Goal: Task Accomplishment & Management: Manage account settings

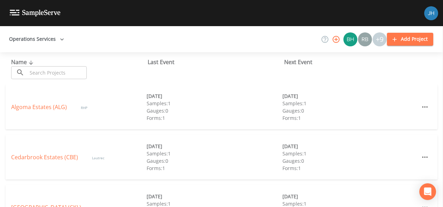
scroll to position [174, 0]
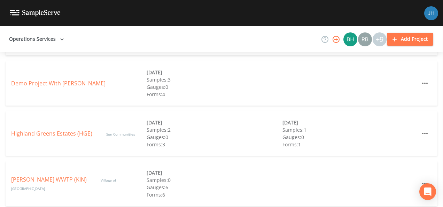
click at [54, 137] on div "Highland Greens Estates (HGE) Sun Communities" at bounding box center [79, 133] width 136 height 8
click at [53, 133] on link "Highland Greens Estates (HGE)" at bounding box center [51, 134] width 81 height 8
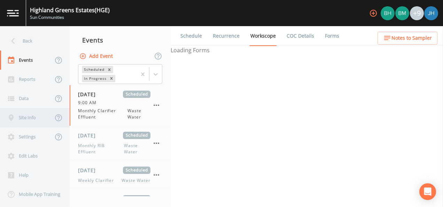
select select "092b3f94-5697-4c94-9891-da161916fdbb"
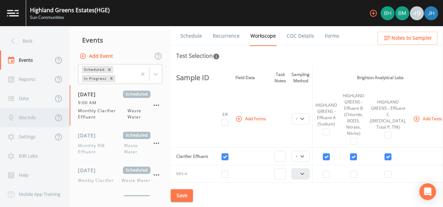
click at [25, 119] on div "Site Info" at bounding box center [26, 117] width 53 height 19
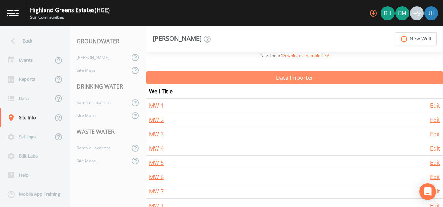
scroll to position [139, 0]
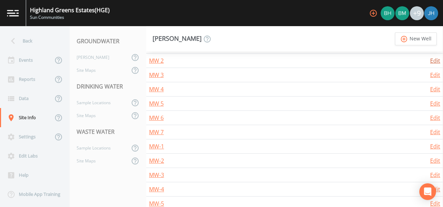
click at [433, 61] on link "Edit" at bounding box center [435, 61] width 10 height 8
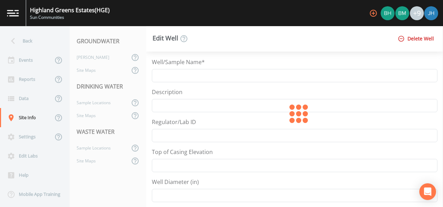
type input "MW 2"
select select "Pour on ground"
click at [415, 38] on button "Delete Well" at bounding box center [416, 38] width 40 height 13
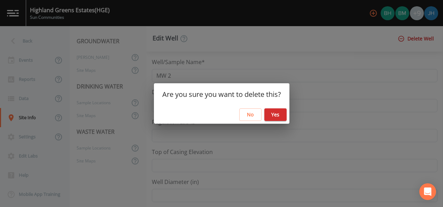
click at [254, 114] on button "No" at bounding box center [250, 114] width 22 height 13
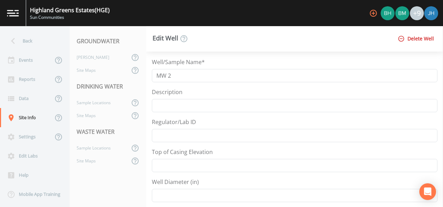
click at [430, 40] on button "Delete Well" at bounding box center [416, 38] width 40 height 13
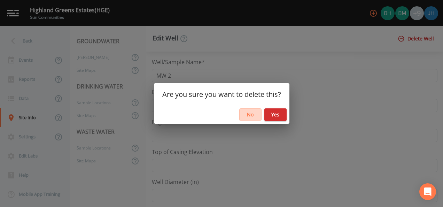
click at [254, 114] on button "No" at bounding box center [250, 114] width 22 height 13
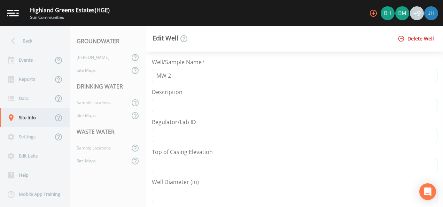
click at [23, 115] on div "Site Info" at bounding box center [26, 117] width 53 height 19
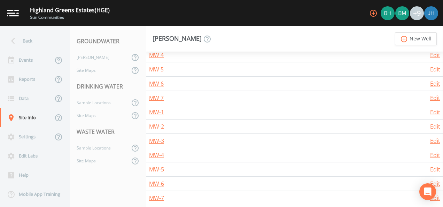
scroll to position [174, 0]
click at [430, 110] on link "Edit" at bounding box center [435, 112] width 10 height 8
select select "PVC"
select select "Pour on ground"
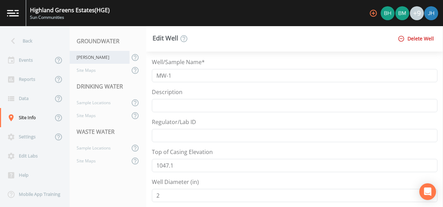
click at [89, 59] on div "Wells" at bounding box center [100, 57] width 60 height 13
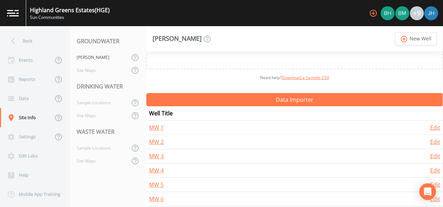
scroll to position [35, 0]
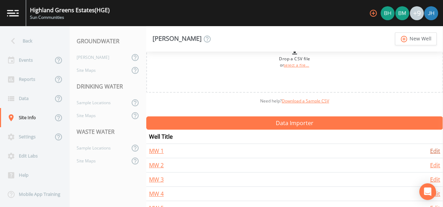
click at [433, 151] on link "Edit" at bounding box center [435, 151] width 10 height 8
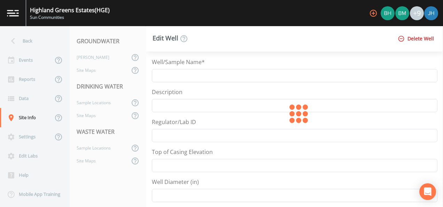
type input "MW 1"
select select "Pour on ground"
click at [417, 41] on button "Delete Well" at bounding box center [416, 38] width 40 height 13
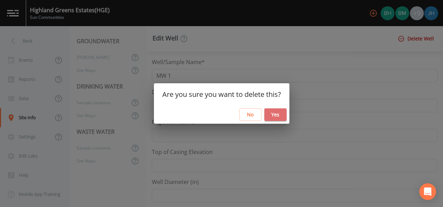
click at [278, 110] on button "Yes" at bounding box center [275, 114] width 22 height 13
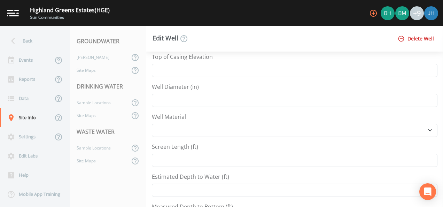
scroll to position [105, 0]
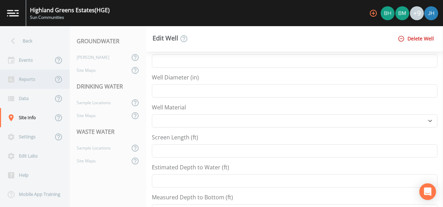
click at [30, 81] on div "Reports" at bounding box center [26, 79] width 53 height 19
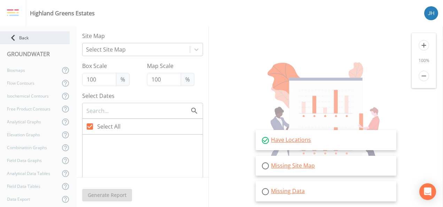
click at [19, 37] on div "Back" at bounding box center [35, 37] width 70 height 13
select select "092b3f94-5697-4c94-9891-da161916fdbb"
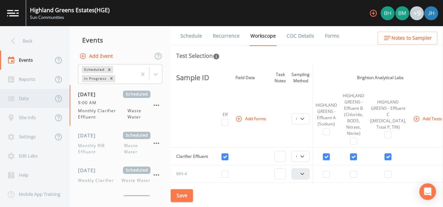
click at [26, 95] on div "Data" at bounding box center [26, 98] width 53 height 19
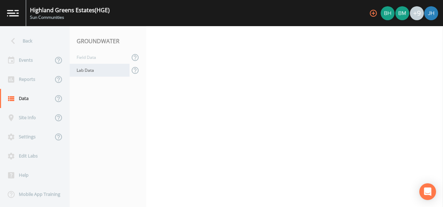
click at [83, 72] on div "Lab Data" at bounding box center [100, 70] width 60 height 13
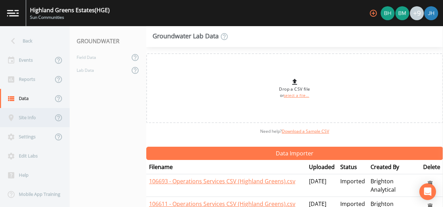
click at [32, 121] on div "Site Info" at bounding box center [26, 117] width 53 height 19
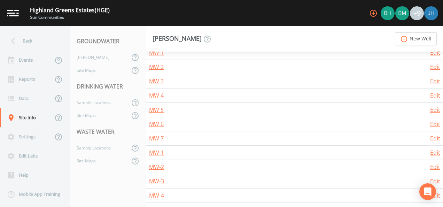
scroll to position [139, 0]
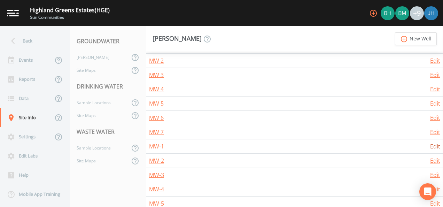
click at [433, 144] on link "Edit" at bounding box center [435, 146] width 10 height 8
select select "PVC"
select select "Pour on ground"
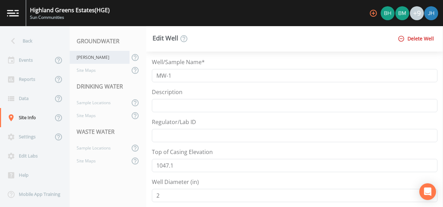
click at [86, 57] on div "[PERSON_NAME]" at bounding box center [100, 57] width 60 height 13
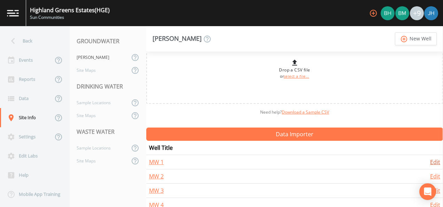
scroll to position [35, 0]
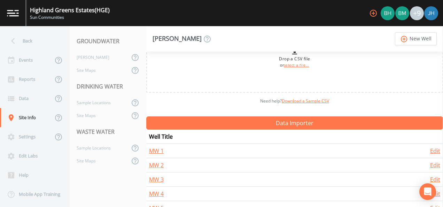
click at [433, 144] on td "Edit" at bounding box center [397, 151] width 92 height 14
click at [433, 148] on link "Edit" at bounding box center [435, 151] width 10 height 8
select select "Pour on ground"
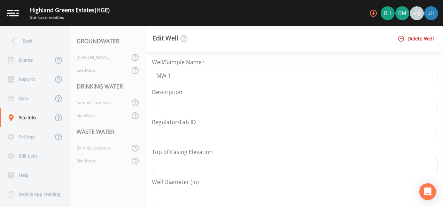
click at [175, 164] on input "Top of Casing Elevation" at bounding box center [295, 165] width 286 height 13
type input "1047.1"
click at [170, 193] on input "Well Diameter (in)" at bounding box center [295, 195] width 286 height 13
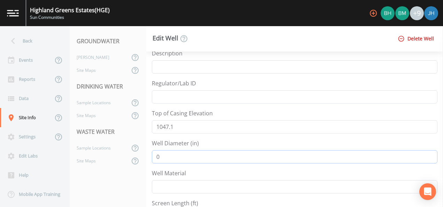
scroll to position [70, 0]
type input "0"
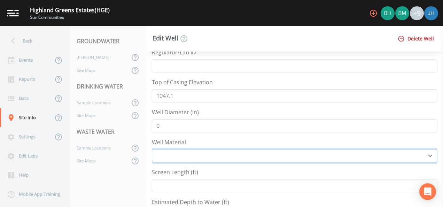
click at [169, 149] on select "Other PVC Steel" at bounding box center [295, 155] width 286 height 13
select select "PVC"
click at [152, 149] on select "Other PVC Steel" at bounding box center [295, 155] width 286 height 13
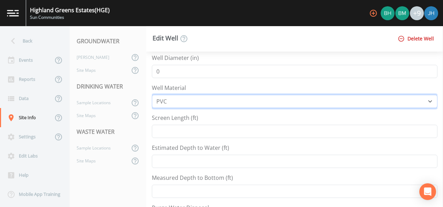
scroll to position [139, 0]
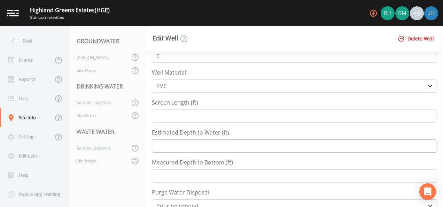
click at [176, 144] on input "Estimated Depth to Water (ft)" at bounding box center [295, 145] width 286 height 13
click at [178, 175] on input "Measured Depth to Bottom (ft)" at bounding box center [295, 175] width 286 height 13
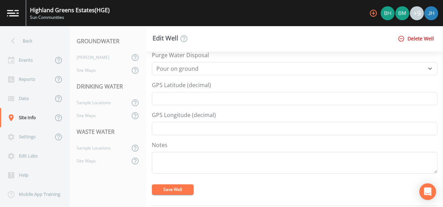
scroll to position [279, 0]
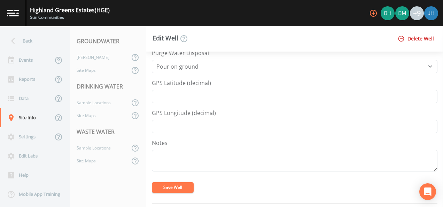
type input "15.71"
click at [176, 187] on button "Save Well" at bounding box center [173, 187] width 42 height 10
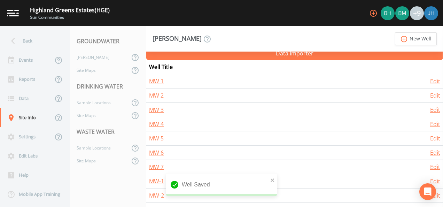
scroll to position [139, 0]
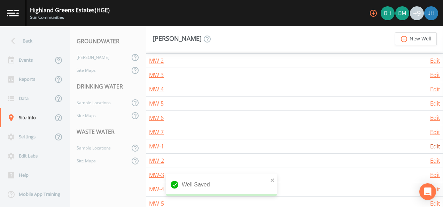
click at [435, 145] on link "Edit" at bounding box center [435, 146] width 10 height 8
select select "PVC"
select select "Pour on ground"
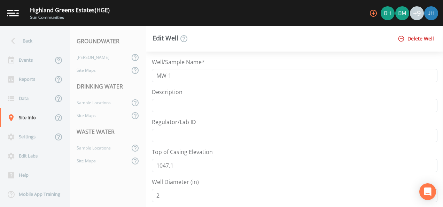
click at [420, 40] on button "Delete Well" at bounding box center [416, 38] width 40 height 13
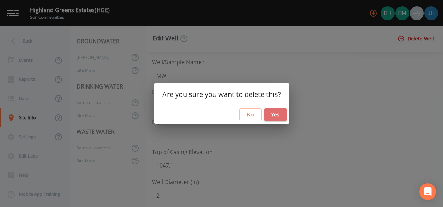
click at [273, 116] on button "Yes" at bounding box center [275, 114] width 22 height 13
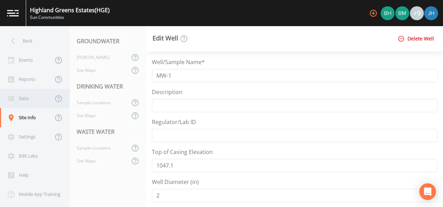
click at [24, 100] on div "Data" at bounding box center [26, 98] width 53 height 19
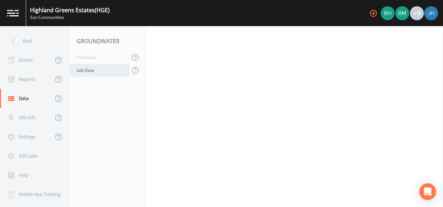
click at [84, 72] on div "Lab Data" at bounding box center [100, 70] width 60 height 13
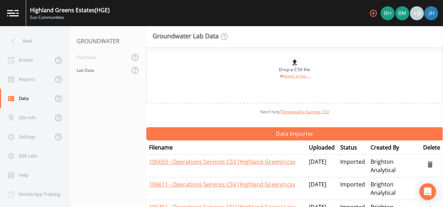
scroll to position [35, 0]
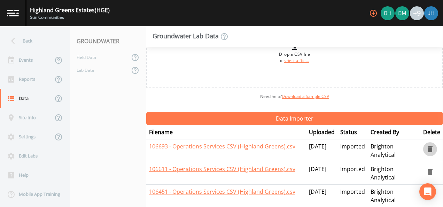
click at [429, 151] on icon "delete" at bounding box center [430, 149] width 5 height 6
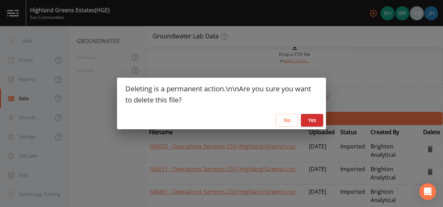
click at [293, 123] on button "No" at bounding box center [287, 120] width 22 height 13
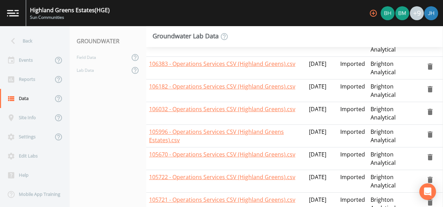
scroll to position [81, 0]
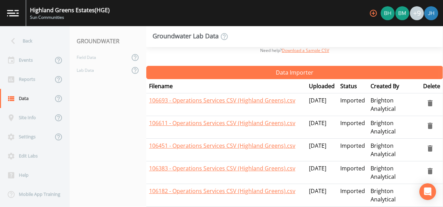
click at [428, 101] on icon "delete" at bounding box center [430, 103] width 5 height 6
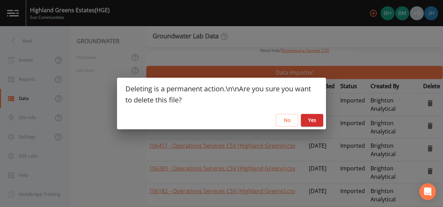
click at [314, 122] on button "Yes" at bounding box center [312, 120] width 22 height 13
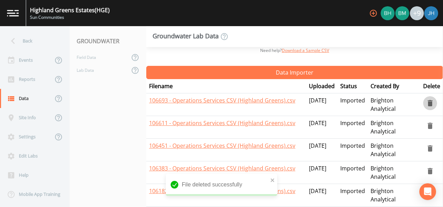
click at [426, 101] on icon "delete" at bounding box center [430, 103] width 8 height 8
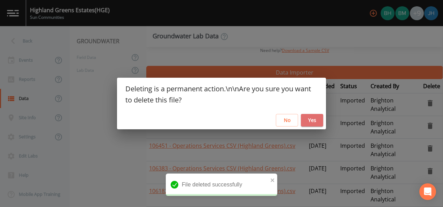
click at [320, 119] on button "Yes" at bounding box center [312, 120] width 22 height 13
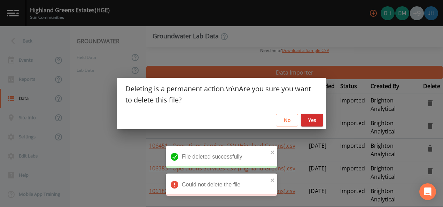
click at [428, 122] on div "Deleting is a permanent action.\n\nAre you sure you want to delete this file? N…" at bounding box center [221, 103] width 443 height 207
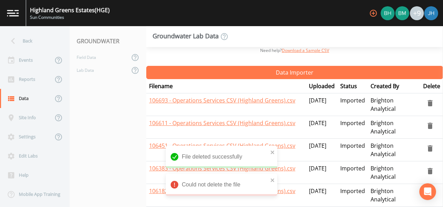
click at [428, 123] on icon "delete" at bounding box center [430, 126] width 5 height 6
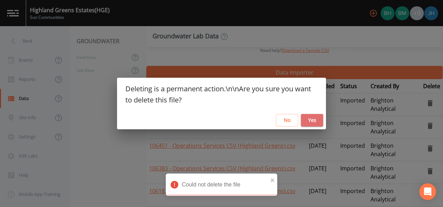
click at [311, 119] on button "Yes" at bounding box center [312, 120] width 22 height 13
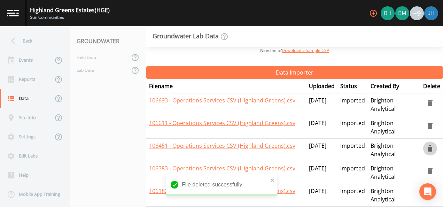
click at [429, 144] on icon "delete" at bounding box center [430, 148] width 8 height 8
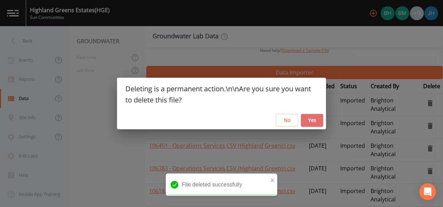
click at [316, 118] on button "Yes" at bounding box center [312, 120] width 22 height 13
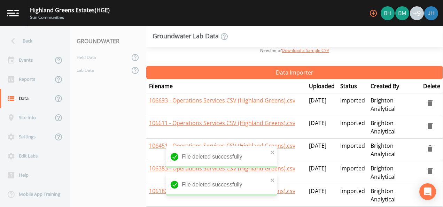
click at [426, 169] on icon "delete" at bounding box center [430, 171] width 8 height 8
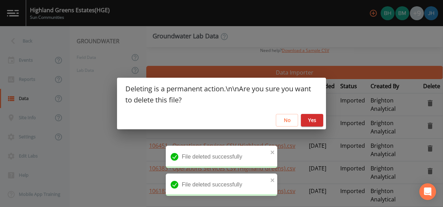
click at [308, 122] on button "Yes" at bounding box center [312, 120] width 22 height 13
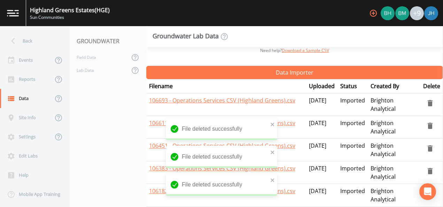
scroll to position [151, 0]
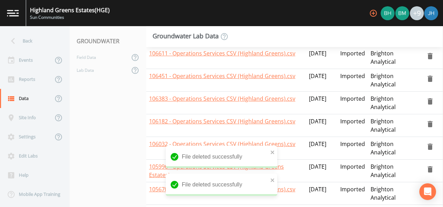
click at [428, 144] on icon "delete" at bounding box center [430, 147] width 5 height 6
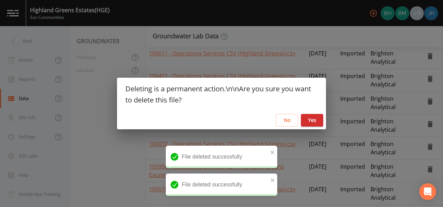
click at [310, 123] on button "Yes" at bounding box center [312, 120] width 22 height 13
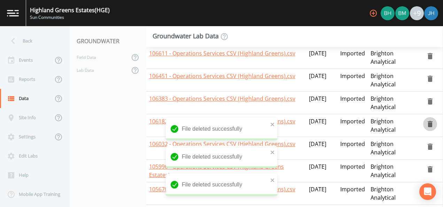
click at [428, 121] on icon "delete" at bounding box center [430, 124] width 5 height 6
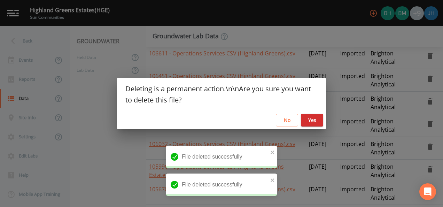
click at [313, 122] on button "Yes" at bounding box center [312, 120] width 22 height 13
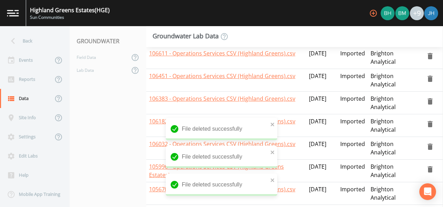
click at [428, 168] on icon "delete" at bounding box center [430, 169] width 5 height 6
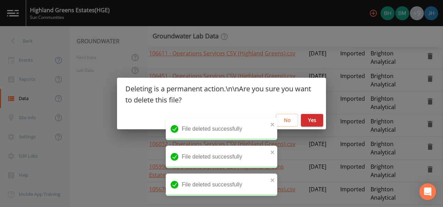
click at [309, 119] on button "Yes" at bounding box center [312, 120] width 22 height 13
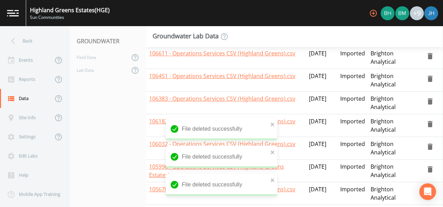
click at [428, 168] on icon "delete" at bounding box center [430, 169] width 5 height 6
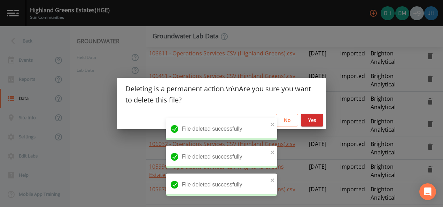
click at [314, 121] on button "Yes" at bounding box center [312, 120] width 22 height 13
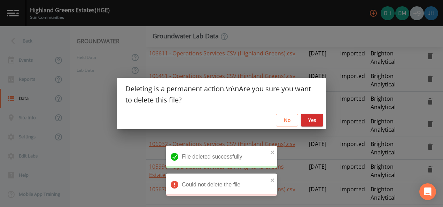
click at [310, 127] on div "No Yes" at bounding box center [221, 120] width 209 height 18
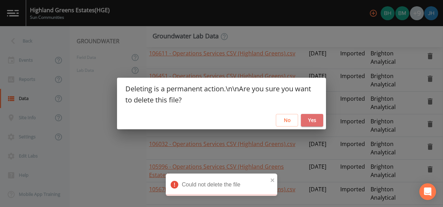
click at [309, 121] on button "Yes" at bounding box center [312, 120] width 22 height 13
click at [307, 121] on button "Yes" at bounding box center [312, 120] width 22 height 13
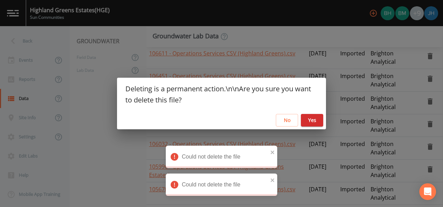
click at [308, 120] on button "Yes" at bounding box center [312, 120] width 22 height 13
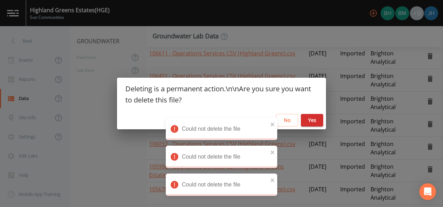
click at [308, 119] on button "Yes" at bounding box center [312, 120] width 22 height 13
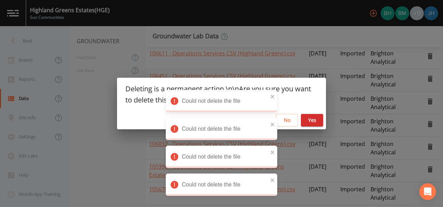
click at [308, 119] on button "Yes" at bounding box center [312, 120] width 22 height 13
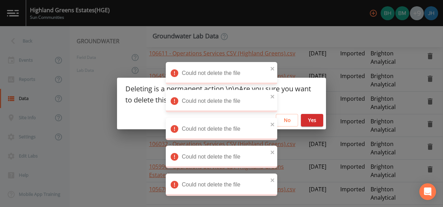
click at [292, 116] on button "No" at bounding box center [287, 120] width 22 height 13
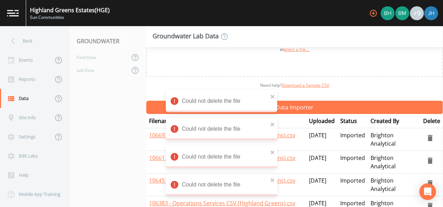
scroll to position [0, 0]
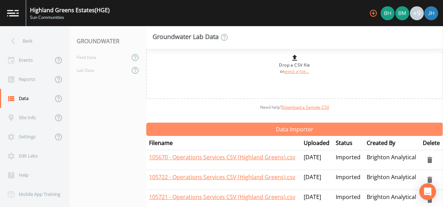
scroll to position [64, 0]
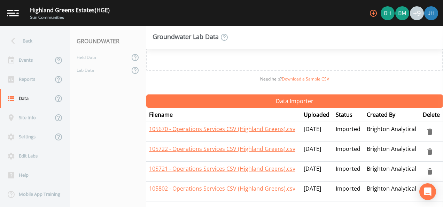
click at [430, 128] on icon "delete" at bounding box center [430, 132] width 8 height 8
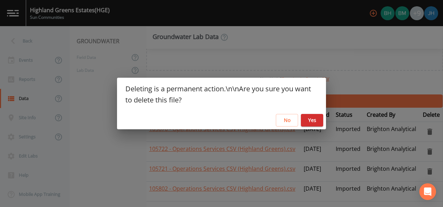
click at [308, 125] on button "Yes" at bounding box center [312, 120] width 22 height 13
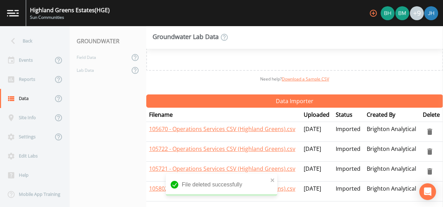
click at [427, 148] on button "delete" at bounding box center [430, 152] width 14 height 14
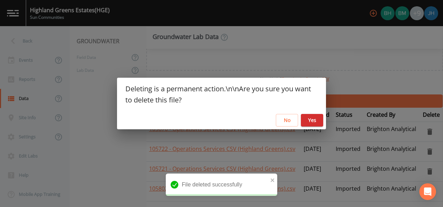
click at [311, 118] on button "Yes" at bounding box center [312, 120] width 22 height 13
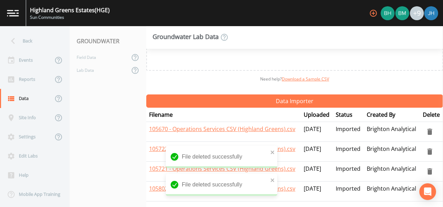
click at [430, 168] on icon "delete" at bounding box center [429, 171] width 5 height 6
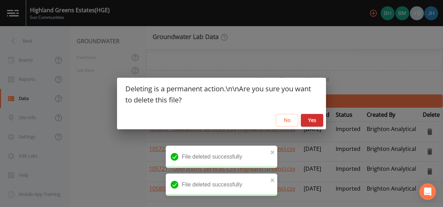
click at [314, 119] on button "Yes" at bounding box center [312, 120] width 22 height 13
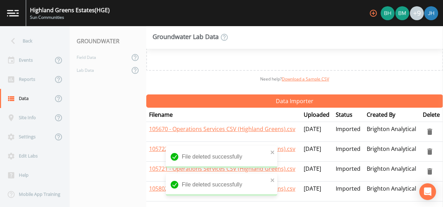
drag, startPoint x: 425, startPoint y: 187, endPoint x: 414, endPoint y: 159, distance: 30.3
click at [399, 136] on body "Highland Greens Estates (HGE) Sun Communities +9 Back Events Reports Data Site …" at bounding box center [221, 103] width 443 height 207
drag, startPoint x: 412, startPoint y: 189, endPoint x: 396, endPoint y: 184, distance: 17.0
click at [411, 190] on td "Brighton Analytical" at bounding box center [392, 191] width 56 height 20
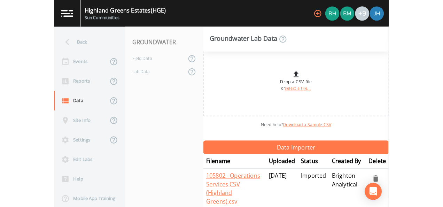
scroll to position [20, 0]
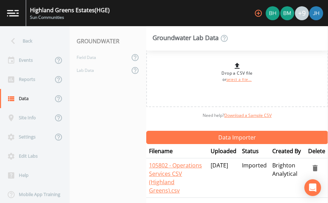
click at [311, 167] on icon "delete" at bounding box center [315, 168] width 8 height 8
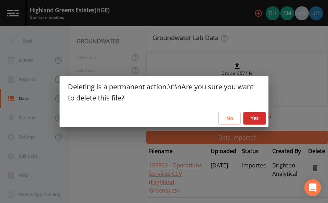
click at [251, 117] on button "Yes" at bounding box center [255, 118] width 22 height 13
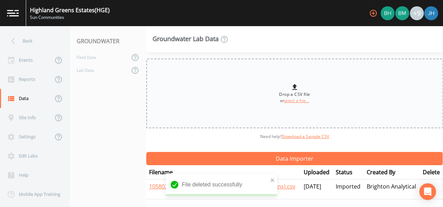
scroll to position [0, 0]
click at [30, 117] on div "Site Info" at bounding box center [26, 117] width 53 height 19
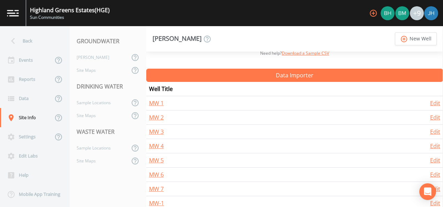
scroll to position [139, 0]
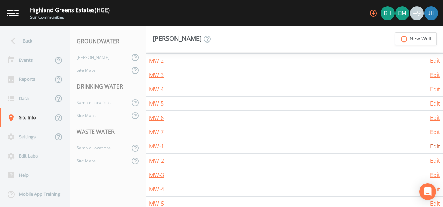
click at [432, 143] on link "Edit" at bounding box center [435, 146] width 10 height 8
select select "PVC"
select select "Pour on ground"
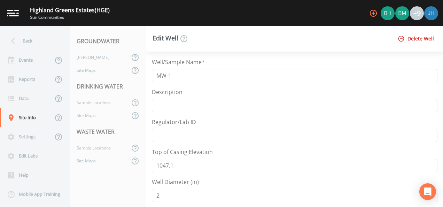
click at [420, 40] on button "Delete Well" at bounding box center [416, 38] width 40 height 13
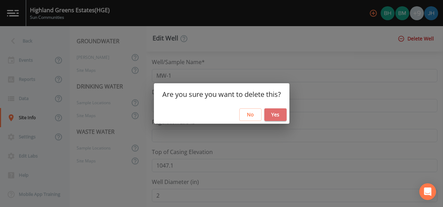
click at [276, 111] on button "Yes" at bounding box center [275, 114] width 22 height 13
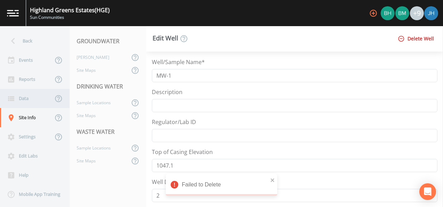
click at [27, 99] on div "Data" at bounding box center [26, 98] width 53 height 19
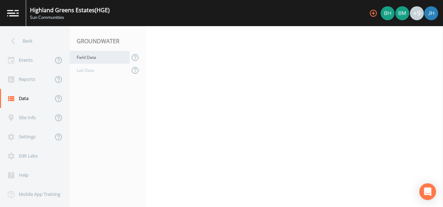
click at [97, 57] on div "Field Data" at bounding box center [100, 57] width 60 height 13
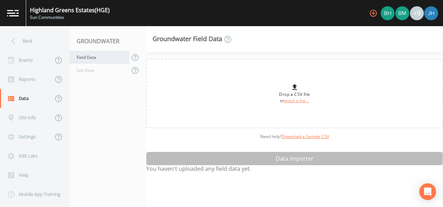
click at [94, 59] on div "Field Data" at bounding box center [100, 57] width 60 height 13
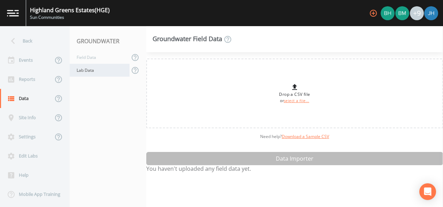
click at [91, 71] on div "Lab Data" at bounding box center [100, 70] width 60 height 13
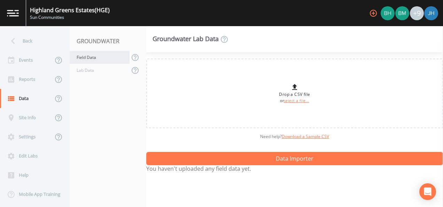
click at [88, 59] on div "Field Data" at bounding box center [100, 57] width 60 height 13
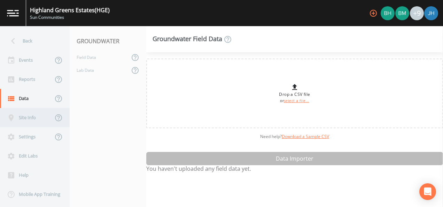
click at [32, 116] on div "Site Info" at bounding box center [26, 117] width 53 height 19
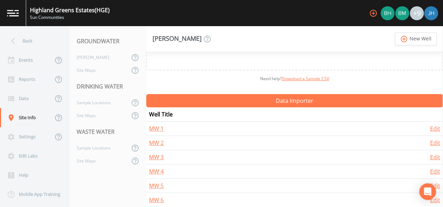
scroll to position [105, 0]
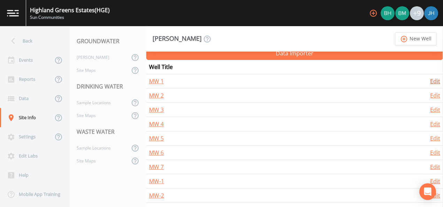
click at [433, 79] on link "Edit" at bounding box center [435, 81] width 10 height 8
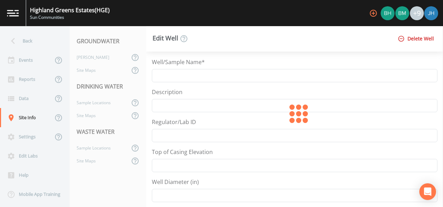
type input "MW 1"
type input "1047.1"
select select "PVC"
type input "15.71"
select select "Pour on ground"
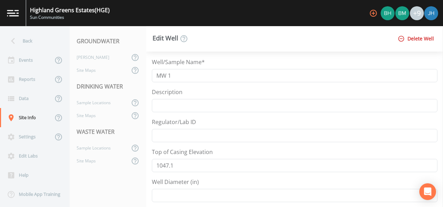
click at [415, 37] on button "Delete Well" at bounding box center [416, 38] width 40 height 13
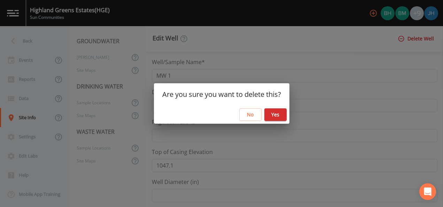
click at [274, 114] on button "Yes" at bounding box center [275, 114] width 22 height 13
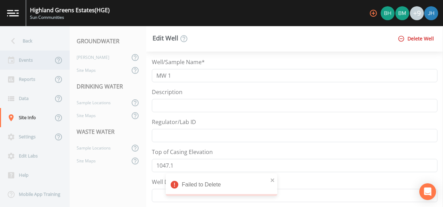
click at [17, 62] on div "Events" at bounding box center [26, 60] width 53 height 19
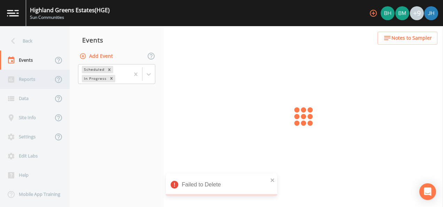
click at [29, 82] on div "Reports" at bounding box center [26, 79] width 53 height 19
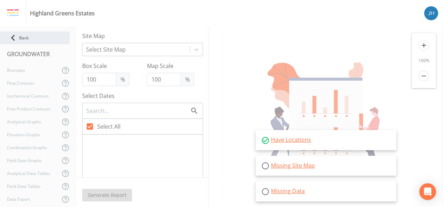
click at [25, 38] on div "Back" at bounding box center [35, 37] width 70 height 13
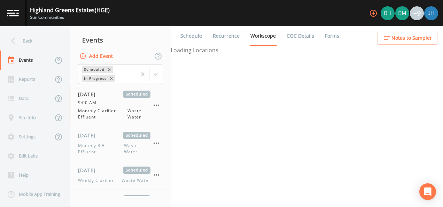
select select "092b3f94-5697-4c94-9891-da161916fdbb"
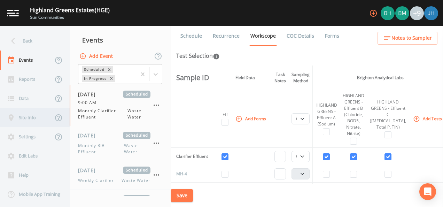
scroll to position [3, 0]
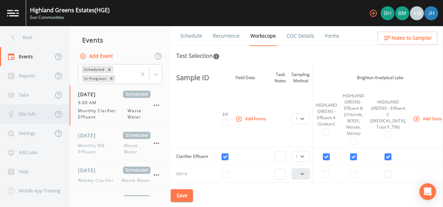
click at [26, 115] on div "Site Info" at bounding box center [26, 114] width 53 height 19
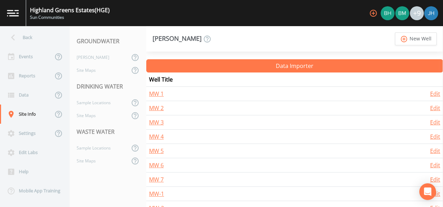
scroll to position [64, 0]
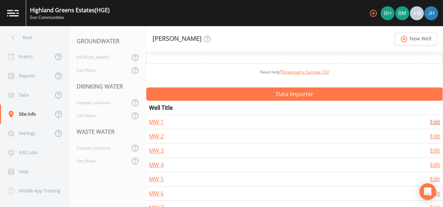
click at [431, 120] on link "Edit" at bounding box center [435, 122] width 10 height 8
select select "PVC"
select select "Pour on ground"
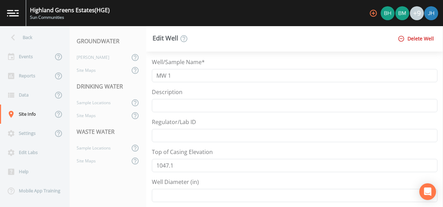
click at [416, 35] on button "Delete Well" at bounding box center [416, 38] width 40 height 13
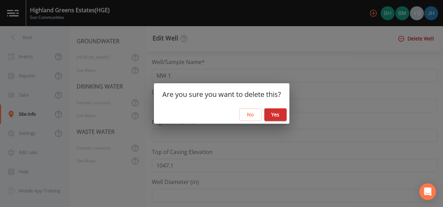
click at [277, 110] on button "Yes" at bounding box center [275, 114] width 22 height 13
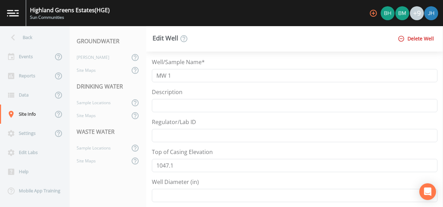
click at [426, 35] on button "Delete Well" at bounding box center [416, 38] width 40 height 13
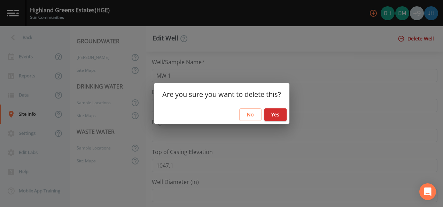
click at [280, 114] on button "Yes" at bounding box center [275, 114] width 22 height 13
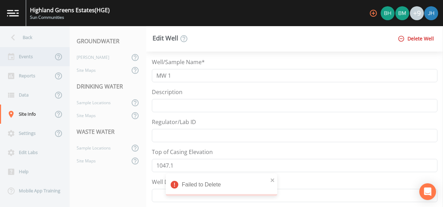
click at [26, 60] on div "Events" at bounding box center [26, 56] width 53 height 19
select select "092b3f94-5697-4c94-9891-da161916fdbb"
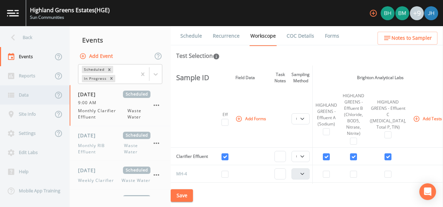
click at [20, 96] on div "Data" at bounding box center [26, 94] width 53 height 19
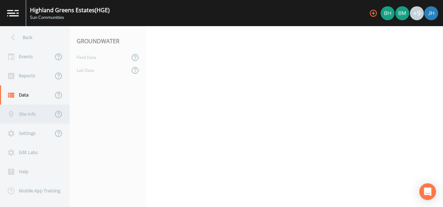
click at [21, 113] on div "Site Info" at bounding box center [26, 114] width 53 height 19
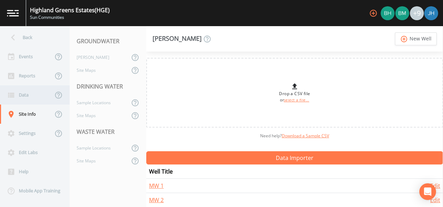
click at [27, 95] on div "Data" at bounding box center [26, 94] width 53 height 19
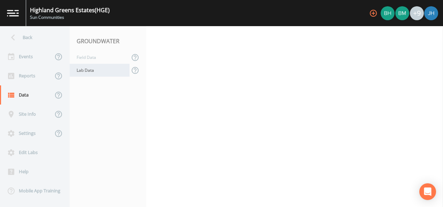
click at [92, 71] on div "Lab Data" at bounding box center [100, 70] width 60 height 13
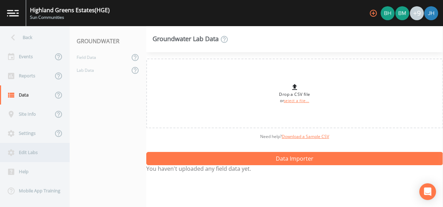
click at [32, 150] on div "Edit Labs" at bounding box center [31, 152] width 63 height 19
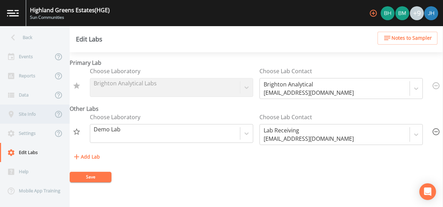
click at [23, 114] on div "Site Info" at bounding box center [26, 114] width 53 height 19
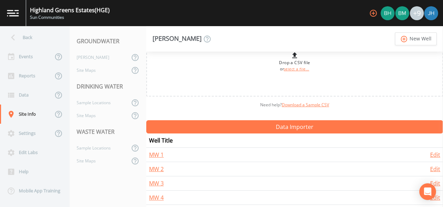
scroll to position [70, 0]
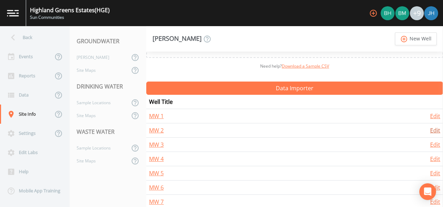
click at [435, 129] on link "Edit" at bounding box center [435, 130] width 10 height 8
select select "Pour on ground"
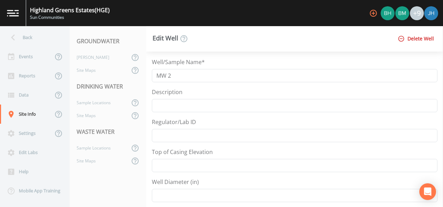
click at [426, 41] on button "Delete Well" at bounding box center [416, 38] width 40 height 13
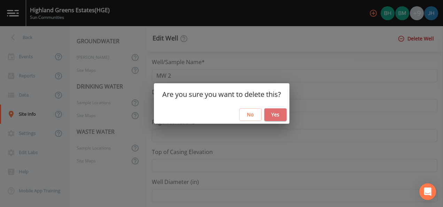
click at [277, 114] on button "Yes" at bounding box center [275, 114] width 22 height 13
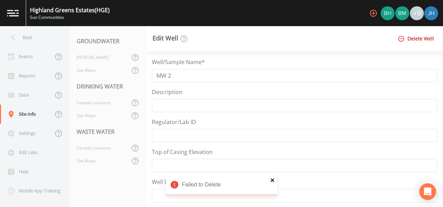
click at [274, 180] on icon "close" at bounding box center [272, 180] width 5 height 6
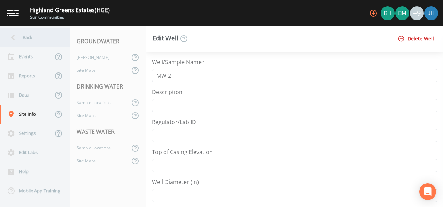
click at [25, 36] on div "Back" at bounding box center [31, 37] width 63 height 19
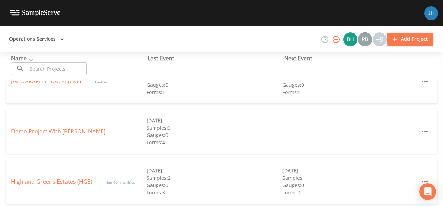
scroll to position [174, 0]
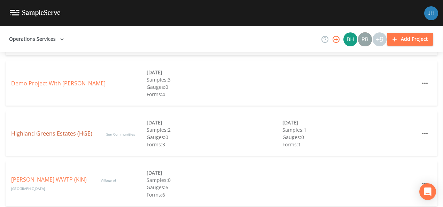
click at [45, 130] on link "Highland Greens Estates (HGE)" at bounding box center [51, 134] width 81 height 8
select select "092b3f94-5697-4c94-9891-da161916fdbb"
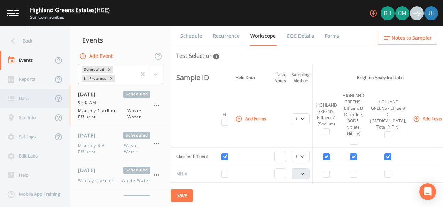
click at [32, 97] on div "Data" at bounding box center [26, 98] width 53 height 19
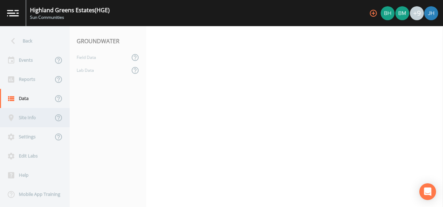
click at [35, 118] on div "Site Info" at bounding box center [26, 117] width 53 height 19
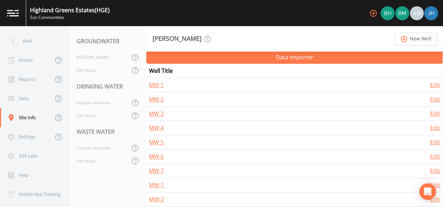
scroll to position [139, 0]
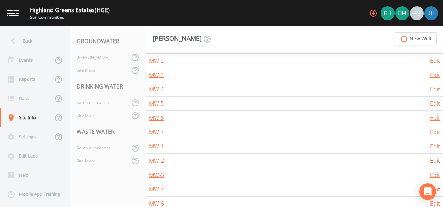
click at [433, 160] on link "Edit" at bounding box center [435, 161] width 10 height 8
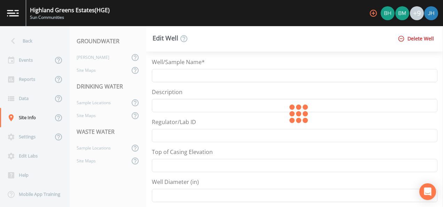
type input "MW-2"
type input "1046.68"
type input "2"
select select "PVC"
type input "22.4"
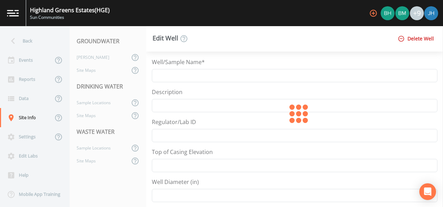
select select "Pour on ground"
click at [416, 41] on button "Delete Well" at bounding box center [416, 38] width 40 height 13
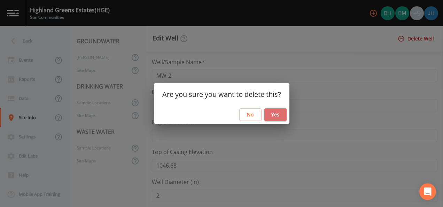
click at [279, 111] on button "Yes" at bounding box center [275, 114] width 22 height 13
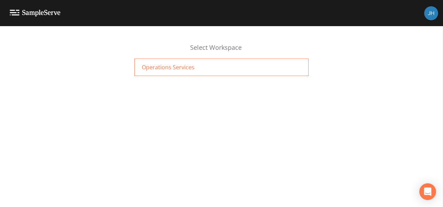
click at [170, 65] on span "Operations Services" at bounding box center [168, 67] width 53 height 8
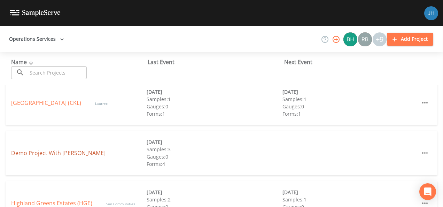
scroll to position [139, 0]
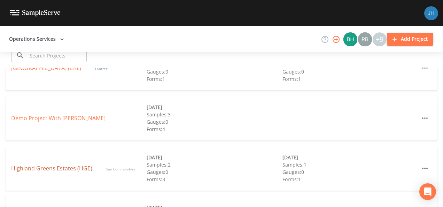
click at [45, 169] on link "Highland Greens Estates (HGE)" at bounding box center [51, 168] width 81 height 8
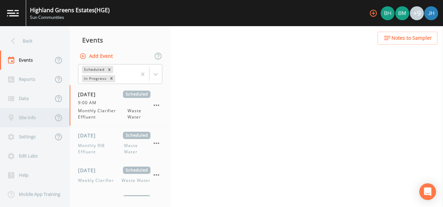
click at [24, 115] on div "Site Info" at bounding box center [26, 117] width 53 height 19
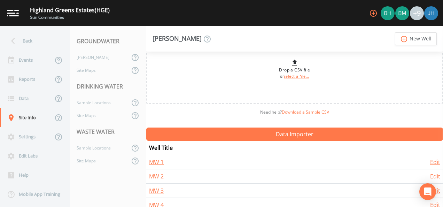
scroll to position [35, 0]
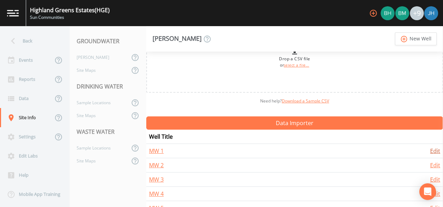
click at [431, 149] on link "Edit" at bounding box center [435, 151] width 10 height 8
select select "PVC"
select select "Pour on ground"
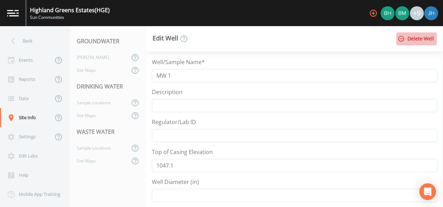
click at [417, 40] on button "Delete Well" at bounding box center [416, 38] width 40 height 13
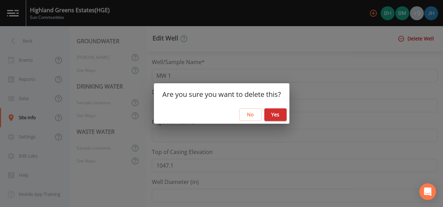
click at [280, 113] on button "Yes" at bounding box center [275, 114] width 22 height 13
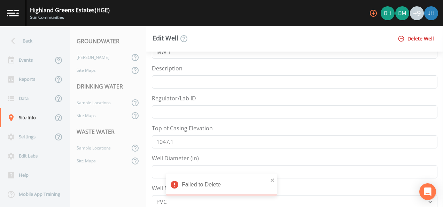
scroll to position [35, 0]
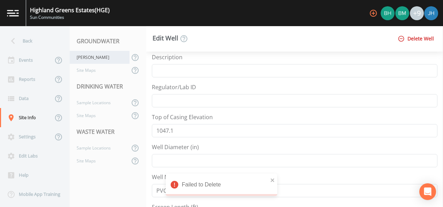
drag, startPoint x: 94, startPoint y: 54, endPoint x: 115, endPoint y: 56, distance: 20.6
click at [94, 54] on div "[PERSON_NAME]" at bounding box center [100, 57] width 60 height 13
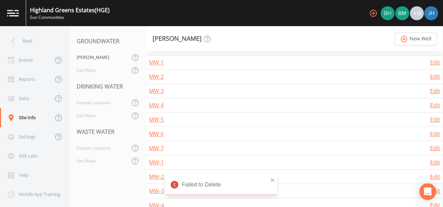
scroll to position [139, 0]
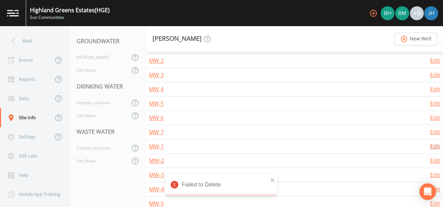
click at [433, 146] on link "Edit" at bounding box center [435, 146] width 10 height 8
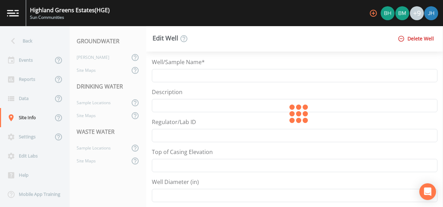
type input "MW-1"
type input "1047.1"
type input "2"
select select "PVC"
type input "15.7"
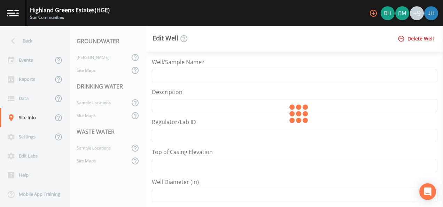
select select "Pour on ground"
click at [411, 40] on button "Delete Well" at bounding box center [416, 38] width 40 height 13
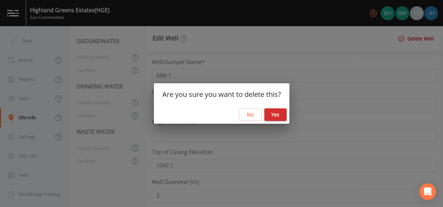
click at [279, 113] on button "Yes" at bounding box center [275, 114] width 22 height 13
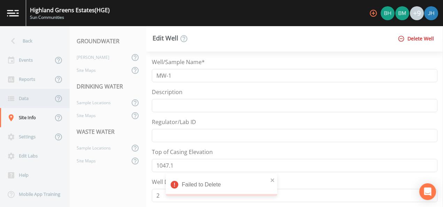
click at [28, 100] on div "Data" at bounding box center [26, 98] width 53 height 19
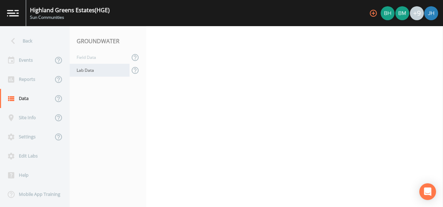
click at [98, 72] on div "Lab Data" at bounding box center [100, 70] width 60 height 13
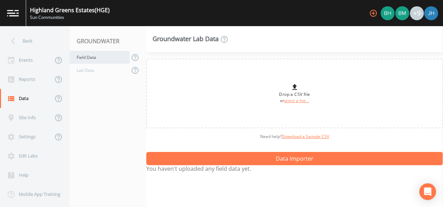
click at [94, 61] on div "Field Data" at bounding box center [100, 57] width 60 height 13
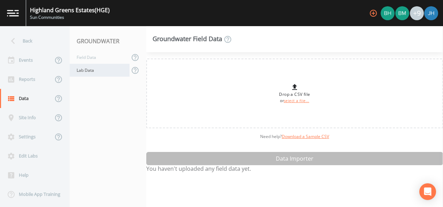
click at [87, 67] on div "Lab Data" at bounding box center [100, 70] width 60 height 13
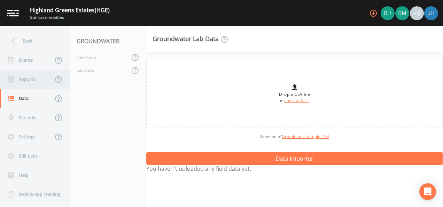
click at [23, 79] on div "Reports" at bounding box center [26, 79] width 53 height 19
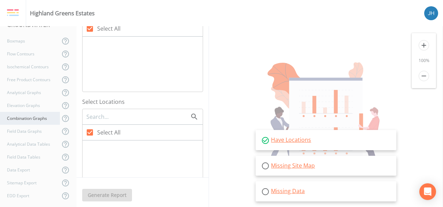
scroll to position [70, 0]
click at [30, 116] on div "Field Data Tables" at bounding box center [30, 116] width 60 height 13
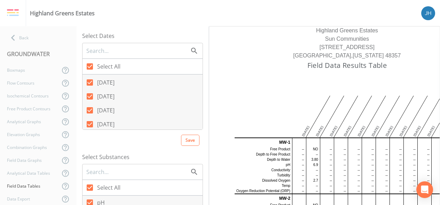
scroll to position [461, 0]
click at [91, 107] on icon at bounding box center [90, 109] width 6 height 6
click at [90, 107] on input "[DATE]" at bounding box center [86, 104] width 7 height 7
checkbox input "false"
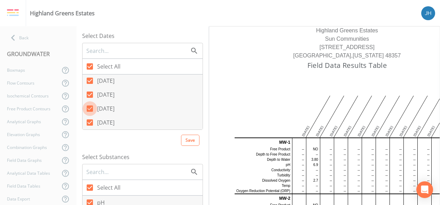
scroll to position [0, 0]
click at [91, 107] on icon at bounding box center [90, 109] width 8 height 8
click at [90, 107] on input "[DATE]" at bounding box center [86, 104] width 7 height 7
checkbox input "true"
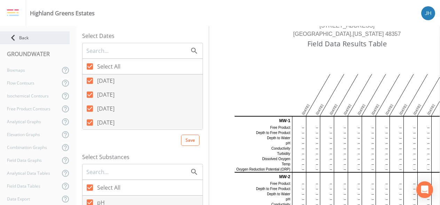
click at [19, 37] on icon at bounding box center [13, 38] width 12 height 12
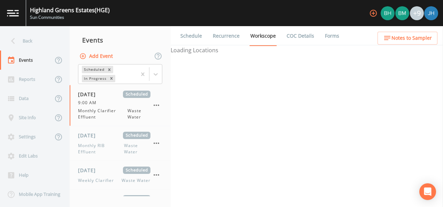
select select "092b3f94-5697-4c94-9891-da161916fdbb"
